Goal: Find specific page/section

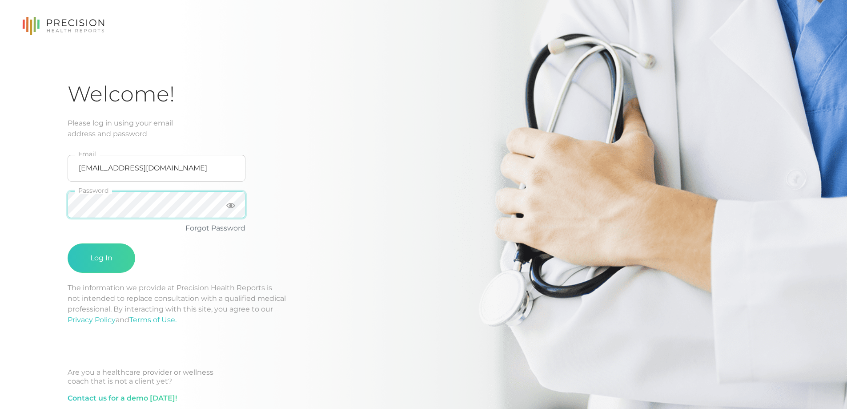
click at [68, 243] on button "Log In" at bounding box center [102, 257] width 68 height 29
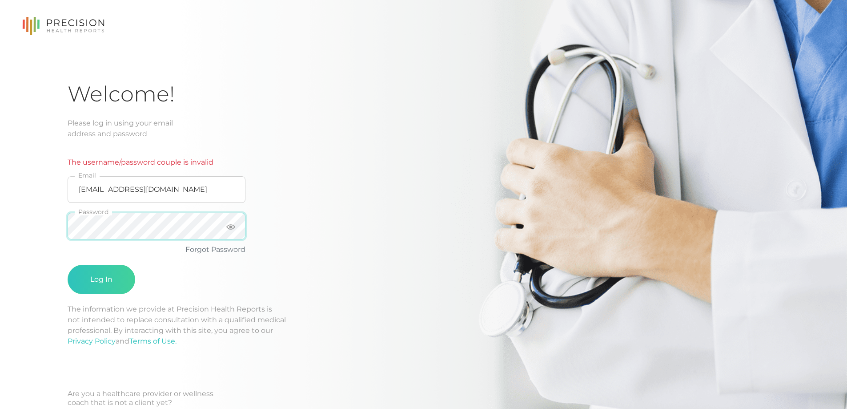
click at [68, 265] on button "Log In" at bounding box center [102, 279] width 68 height 29
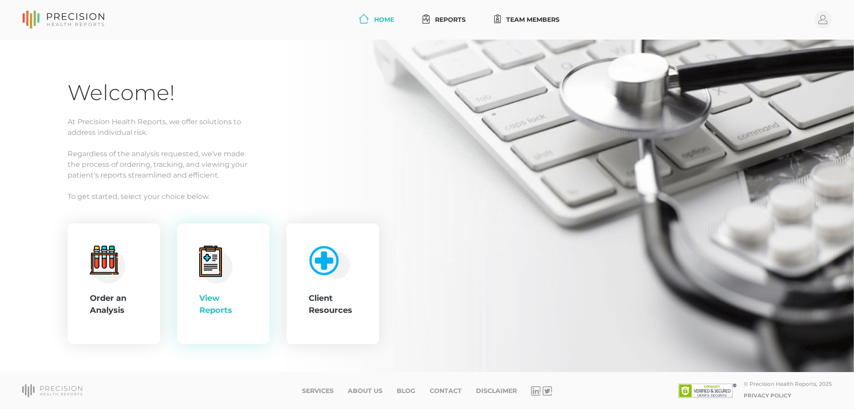
click at [224, 264] on circle at bounding box center [216, 266] width 32 height 32
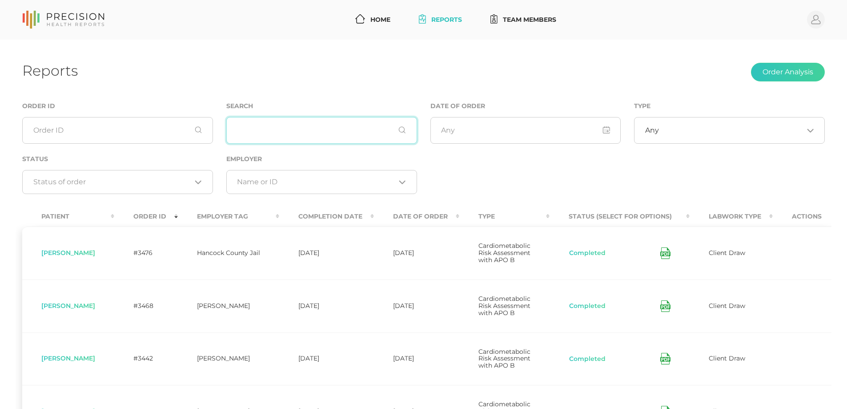
click at [259, 133] on input "text" at bounding box center [321, 130] width 191 height 27
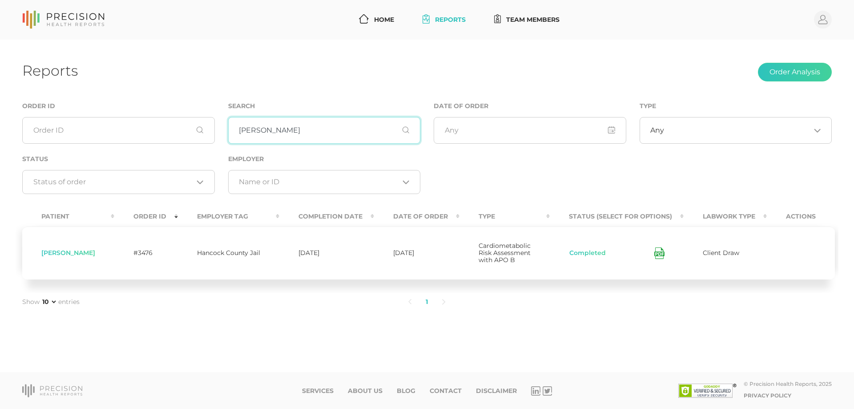
type input "witte"
click at [660, 251] on icon at bounding box center [659, 253] width 10 height 12
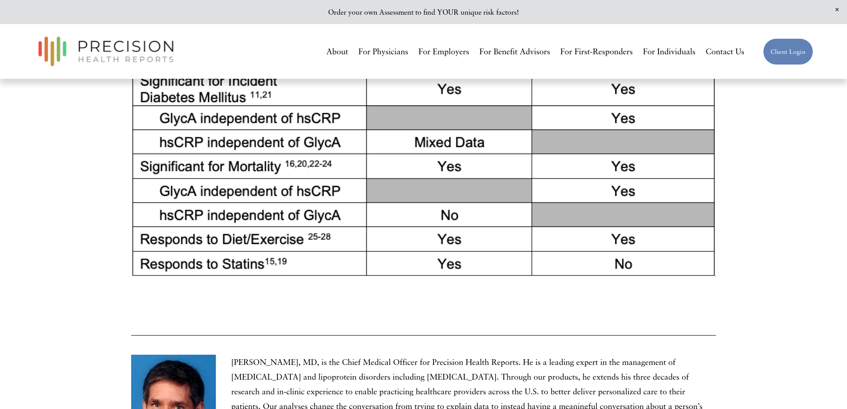
scroll to position [1868, 0]
